Goal: Task Accomplishment & Management: Complete application form

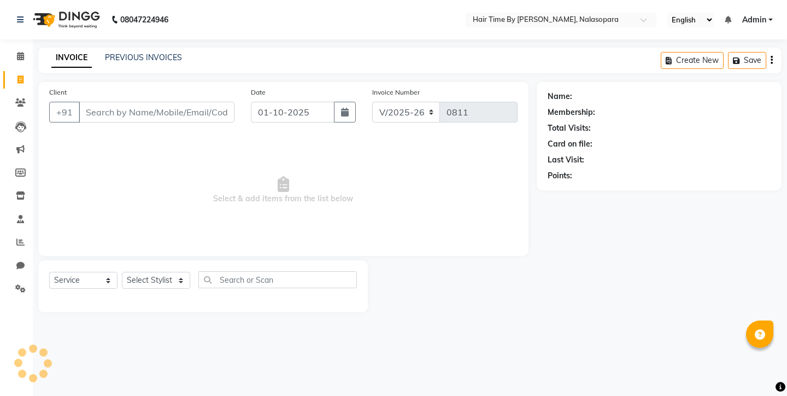
select select "8131"
select select "service"
click at [21, 76] on icon at bounding box center [20, 79] width 6 height 8
select select "8131"
select select "service"
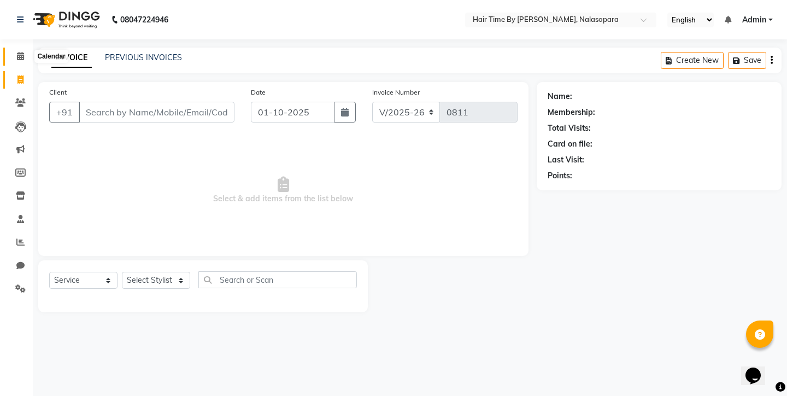
click at [21, 54] on icon at bounding box center [20, 56] width 7 height 8
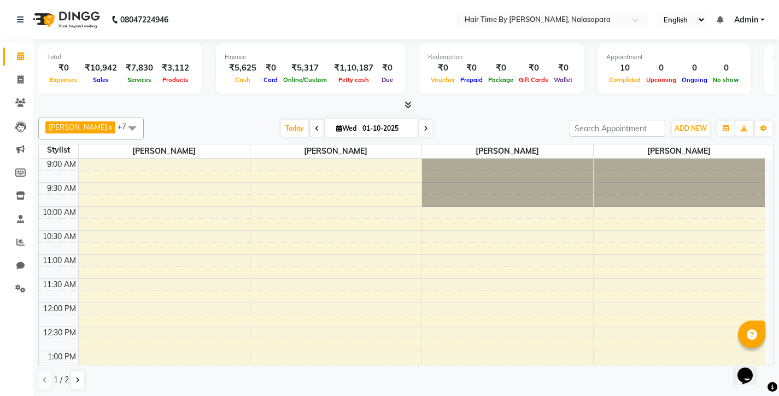
click at [21, 54] on icon at bounding box center [20, 56] width 7 height 8
click at [23, 80] on icon at bounding box center [20, 79] width 6 height 8
select select "service"
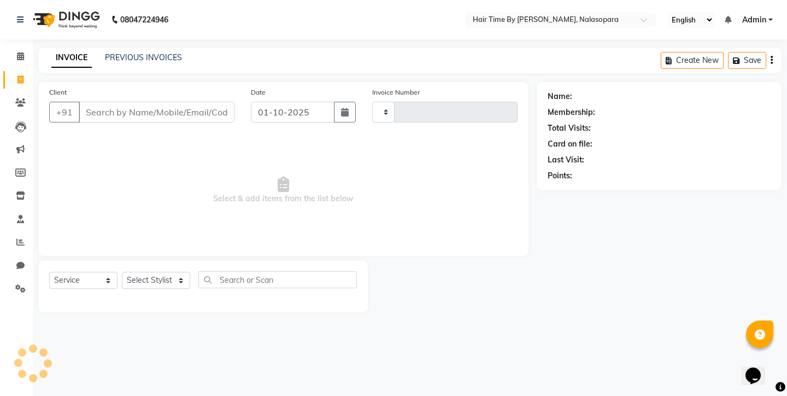
type input "0811"
select select "8131"
click at [119, 108] on input "Client" at bounding box center [157, 112] width 156 height 21
click at [131, 113] on input "Client" at bounding box center [157, 112] width 156 height 21
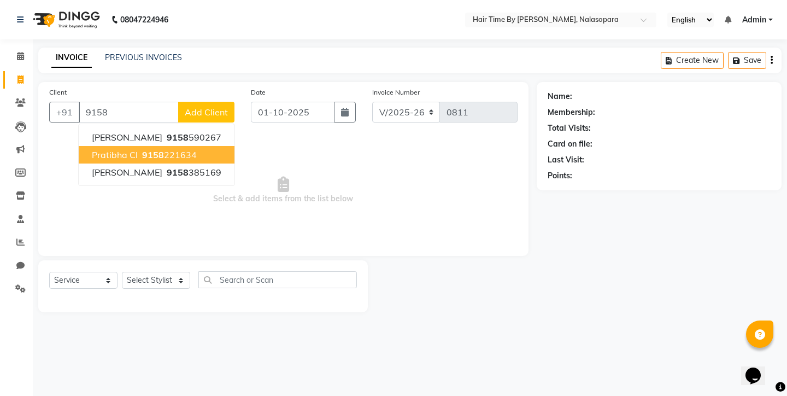
click at [146, 156] on span "9158" at bounding box center [153, 154] width 22 height 11
type input "9158221634"
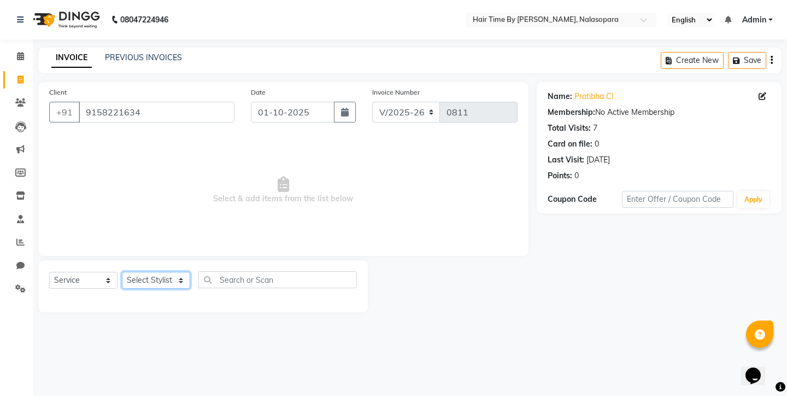
click at [149, 273] on select "Select Stylist [PERSON_NAME] [PERSON_NAME] divya [PERSON_NAME] [PERSON_NAME] Sa…" at bounding box center [156, 280] width 68 height 17
select select "78803"
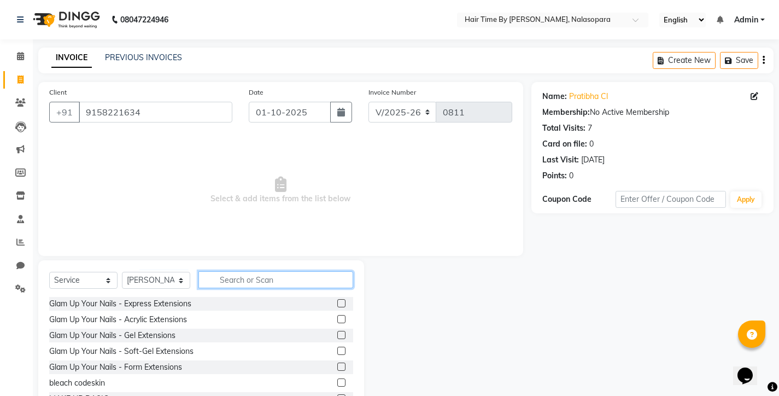
click at [240, 284] on input "text" at bounding box center [275, 279] width 155 height 17
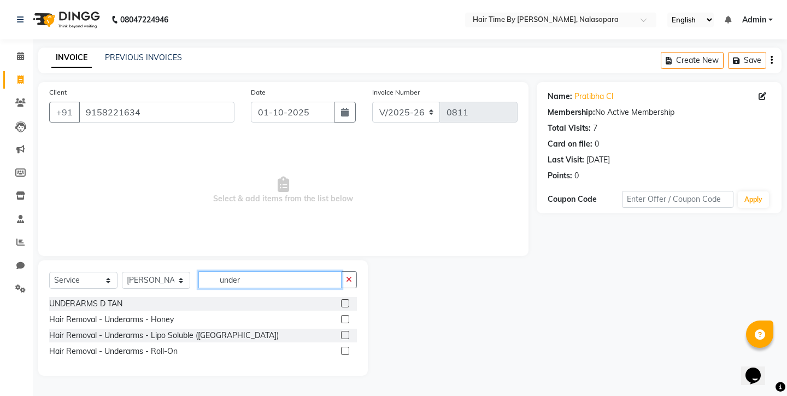
type input "under"
click at [348, 333] on label at bounding box center [345, 335] width 8 height 8
click at [348, 333] on input "checkbox" at bounding box center [344, 335] width 7 height 7
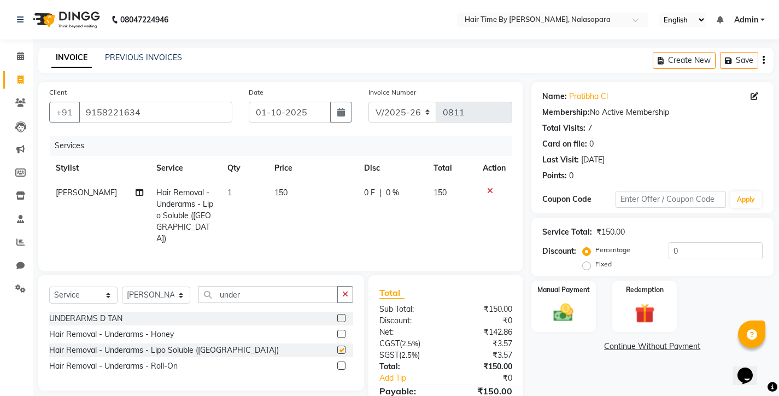
checkbox input "false"
click at [278, 192] on span "150" at bounding box center [280, 192] width 13 height 10
select select "78803"
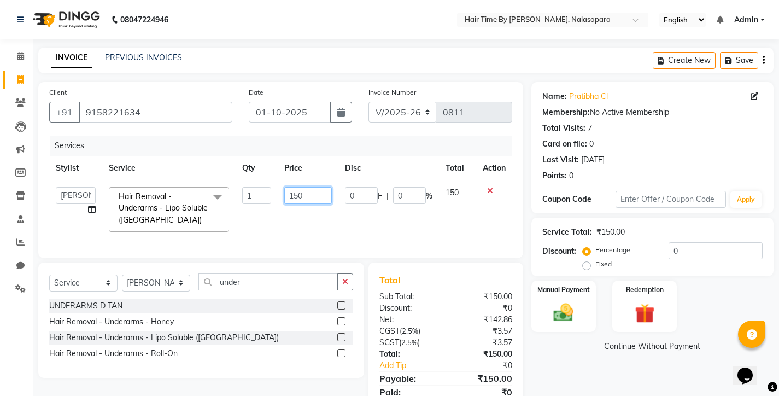
click at [308, 199] on input "150" at bounding box center [308, 195] width 48 height 17
type input "1"
type input "200"
click at [316, 233] on div "Services Stylist Service Qty Price Disc Total Action [PERSON_NAME] [PERSON_NAME…" at bounding box center [280, 191] width 463 height 111
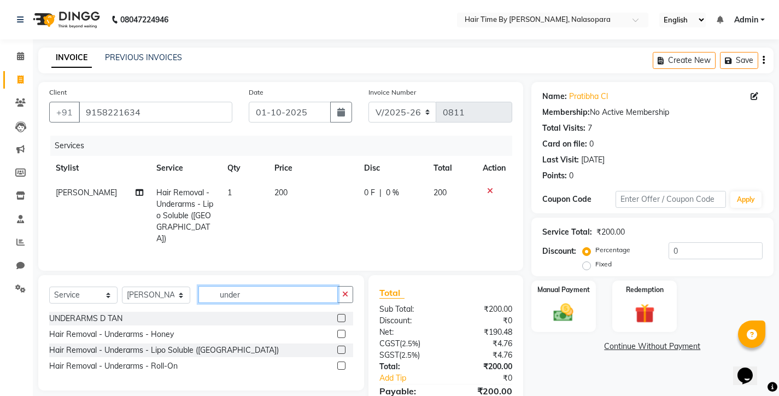
click at [262, 286] on input "under" at bounding box center [267, 294] width 139 height 17
type input "u"
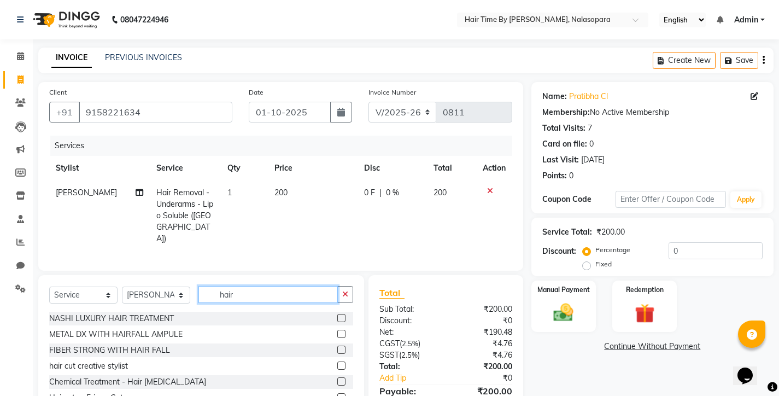
click at [262, 286] on input "hair" at bounding box center [267, 294] width 139 height 17
type input "hair was"
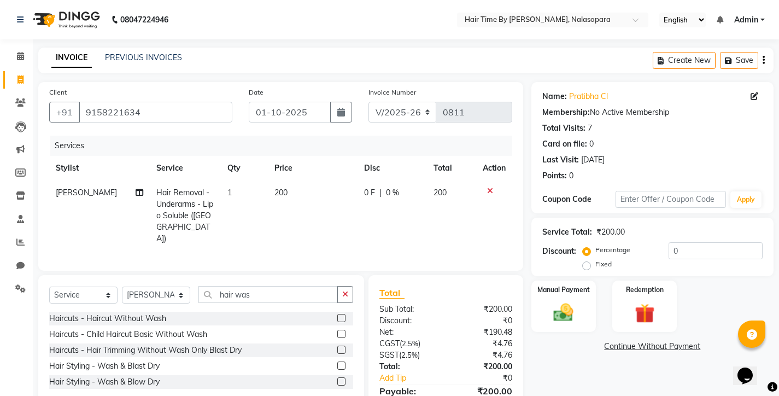
click at [342, 361] on label at bounding box center [341, 365] width 8 height 8
click at [342, 362] on input "checkbox" at bounding box center [340, 365] width 7 height 7
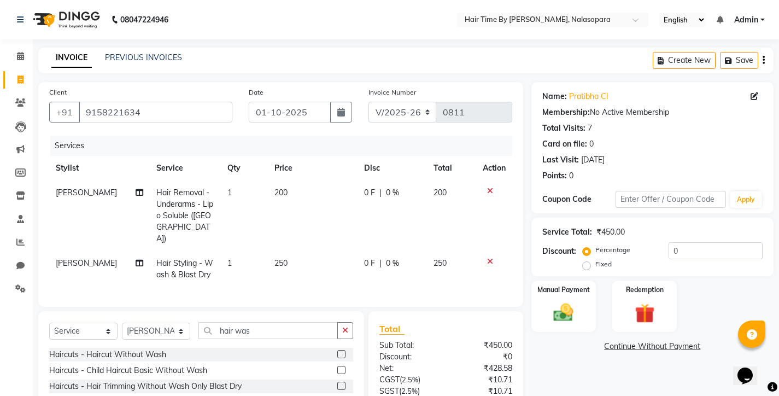
checkbox input "false"
click at [281, 258] on span "250" at bounding box center [280, 263] width 13 height 10
select select "78803"
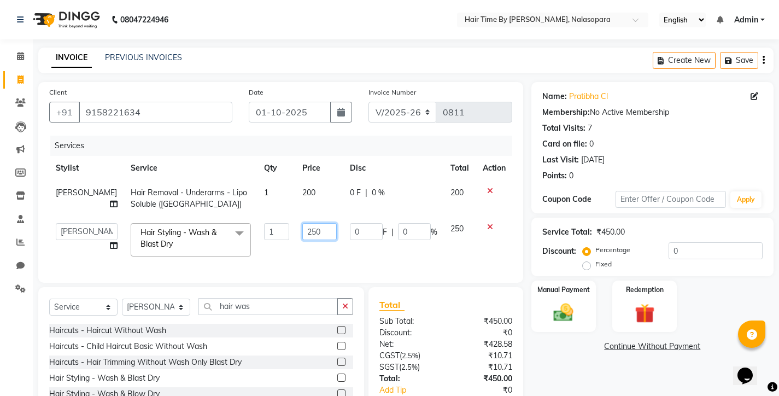
click at [316, 233] on input "250" at bounding box center [319, 231] width 34 height 17
type input "2"
type input "350"
click at [341, 254] on tr "[PERSON_NAME] [PERSON_NAME] divya [PERSON_NAME] [PERSON_NAME] Sandhya [PERSON_N…" at bounding box center [280, 239] width 463 height 46
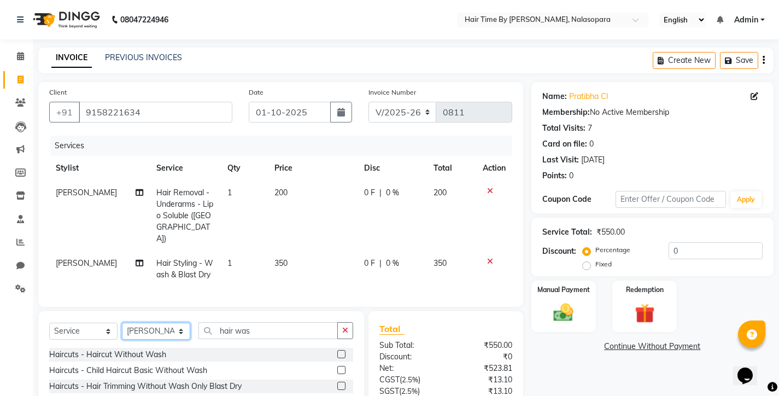
click at [180, 322] on select "Select Stylist [PERSON_NAME] [PERSON_NAME] divya [PERSON_NAME] [PERSON_NAME] Sa…" at bounding box center [156, 330] width 68 height 17
select select "92590"
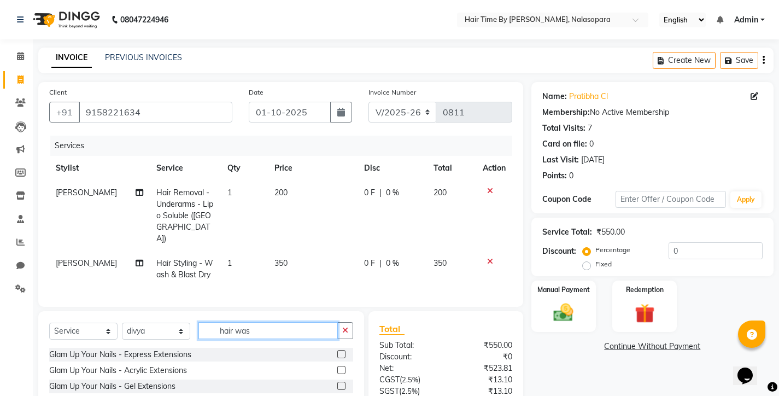
click at [280, 322] on input "hair was" at bounding box center [267, 330] width 139 height 17
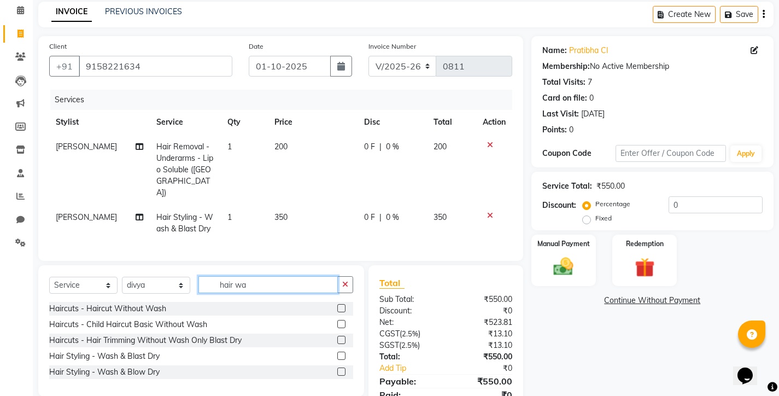
scroll to position [65, 0]
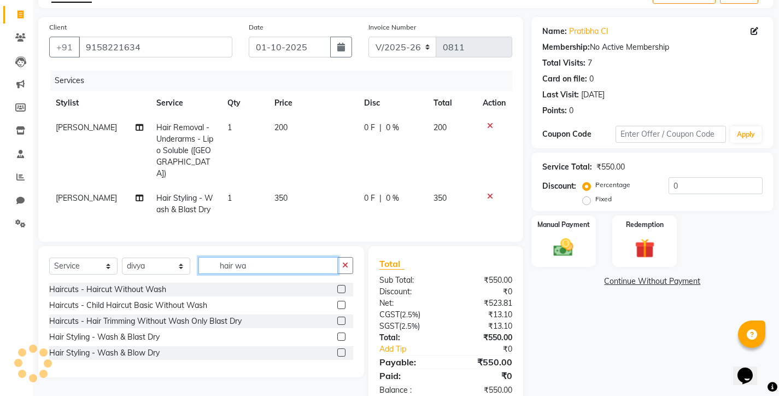
type input "hair wa"
click at [340, 348] on label at bounding box center [341, 352] width 8 height 8
click at [340, 349] on input "checkbox" at bounding box center [340, 352] width 7 height 7
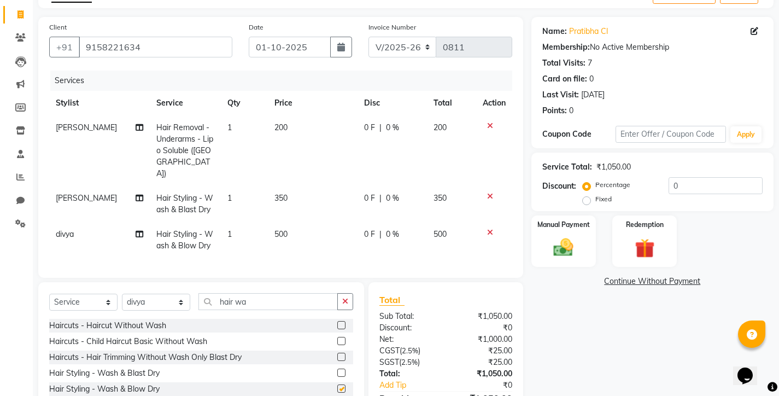
checkbox input "false"
click at [255, 293] on input "hair wa" at bounding box center [267, 301] width 139 height 17
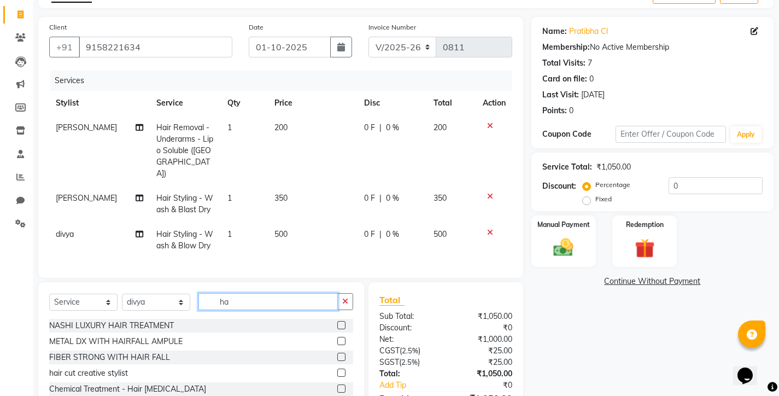
type input "h"
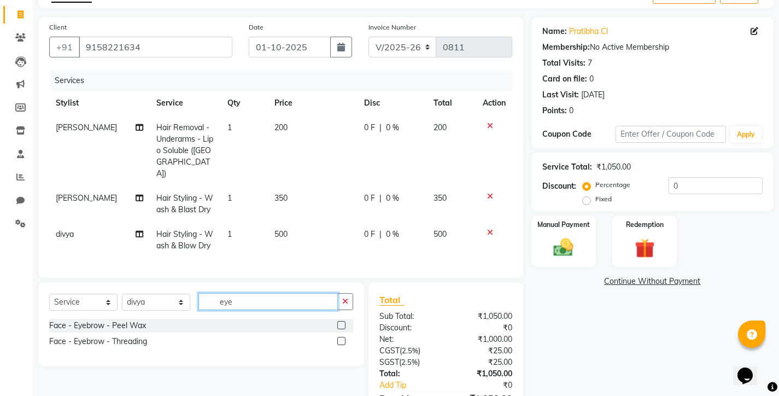
type input "eye"
click at [342, 337] on label at bounding box center [341, 341] width 8 height 8
click at [342, 338] on input "checkbox" at bounding box center [340, 341] width 7 height 7
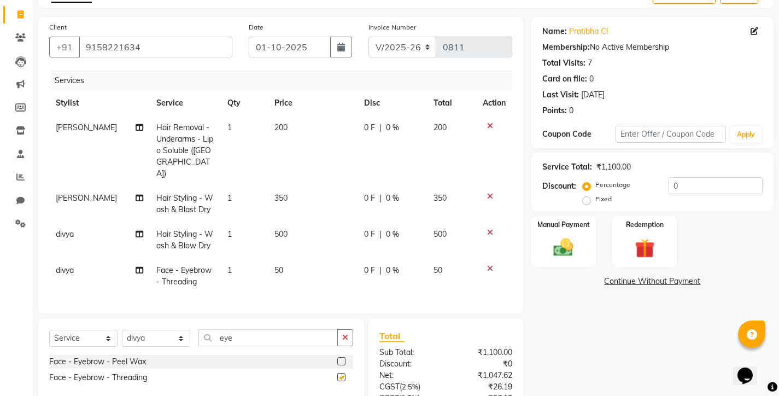
checkbox input "false"
click at [291, 329] on input "eye" at bounding box center [267, 337] width 139 height 17
type input "e"
type input "fore"
click at [341, 373] on div at bounding box center [340, 378] width 7 height 11
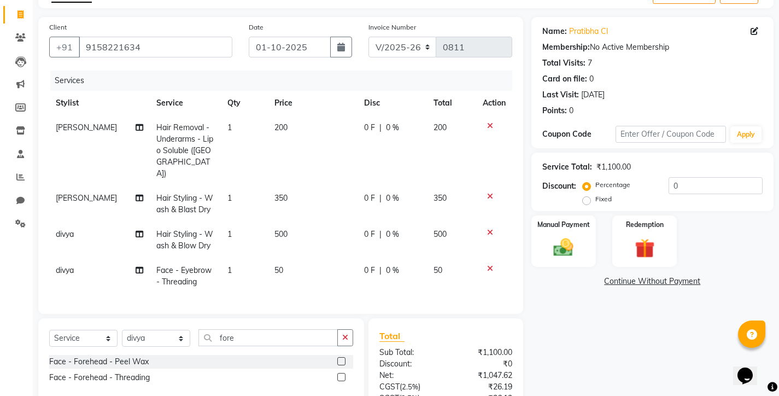
click at [341, 373] on label at bounding box center [341, 377] width 8 height 8
click at [341, 374] on input "checkbox" at bounding box center [340, 377] width 7 height 7
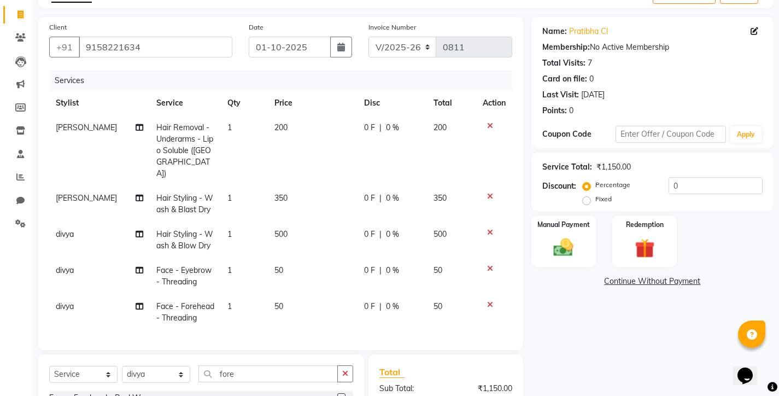
checkbox input "false"
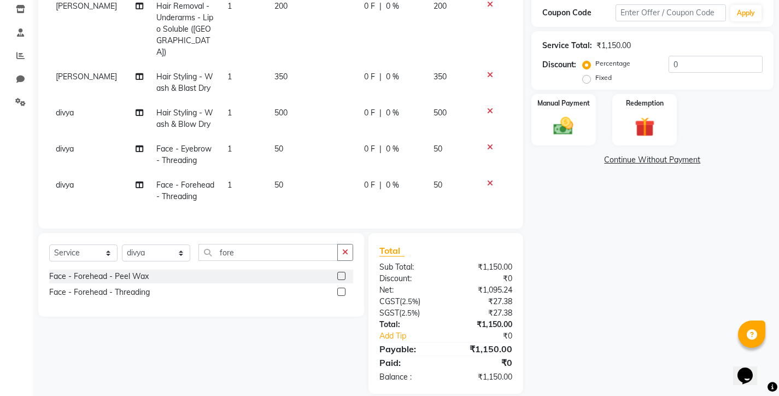
scroll to position [186, 0]
click at [570, 123] on img at bounding box center [562, 126] width 33 height 23
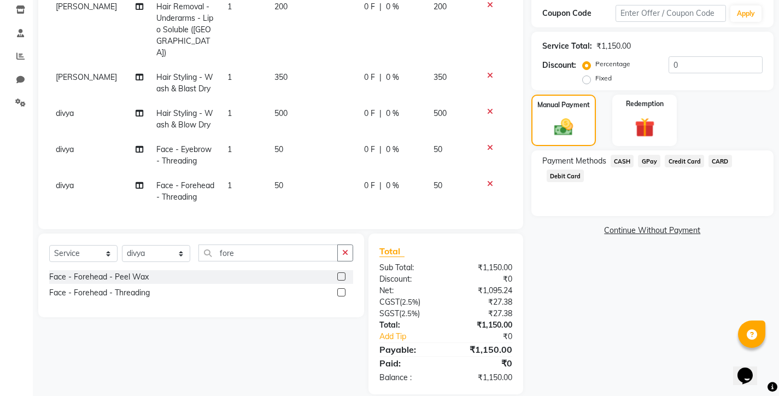
click at [652, 162] on span "GPay" at bounding box center [649, 161] width 22 height 13
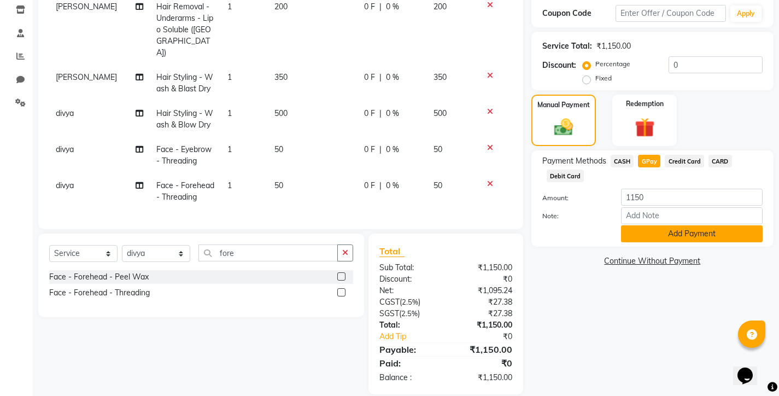
click at [645, 232] on button "Add Payment" at bounding box center [692, 233] width 142 height 17
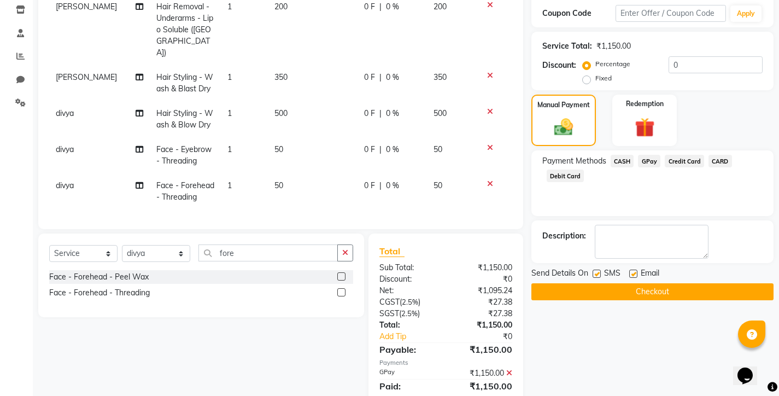
click at [594, 292] on button "Checkout" at bounding box center [652, 291] width 242 height 17
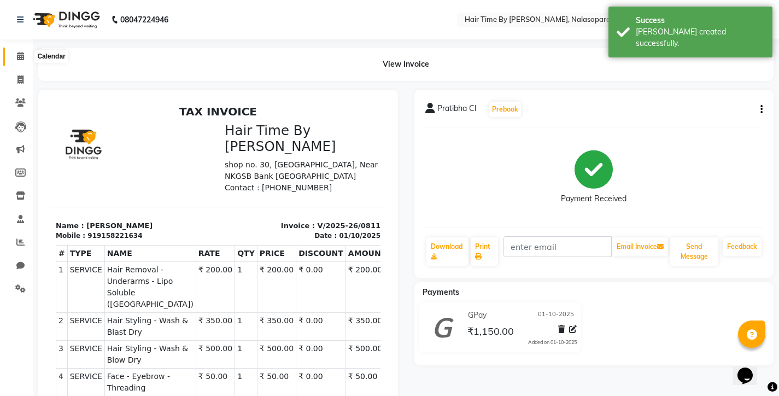
click at [17, 58] on icon at bounding box center [20, 56] width 7 height 8
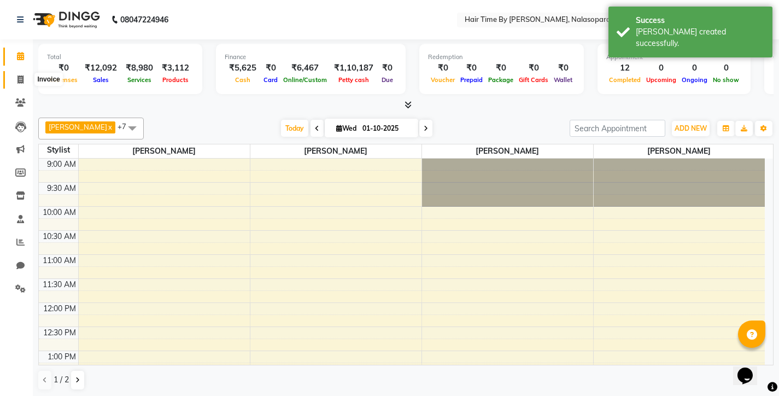
click at [19, 75] on icon at bounding box center [20, 79] width 6 height 8
select select "8131"
select select "service"
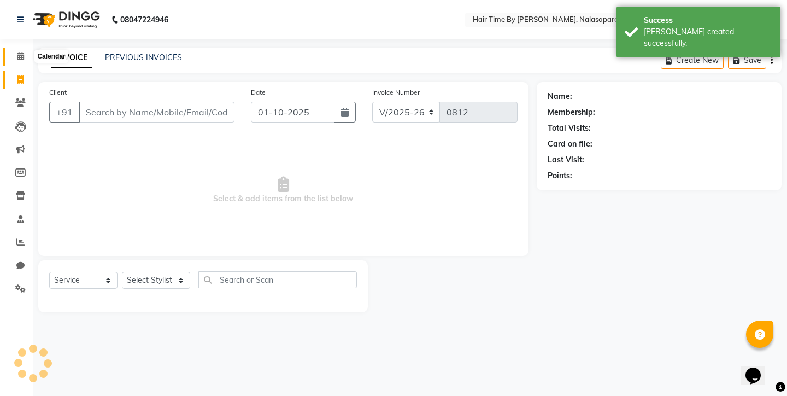
click at [23, 56] on icon at bounding box center [20, 56] width 7 height 8
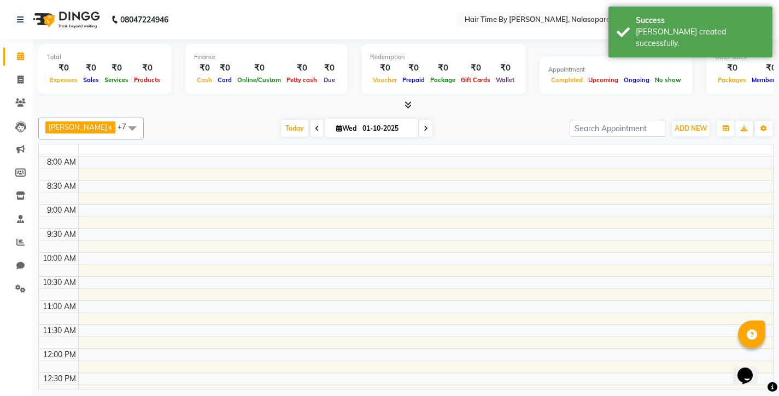
scroll to position [446, 0]
